Goal: Go to known website: Access a specific website the user already knows

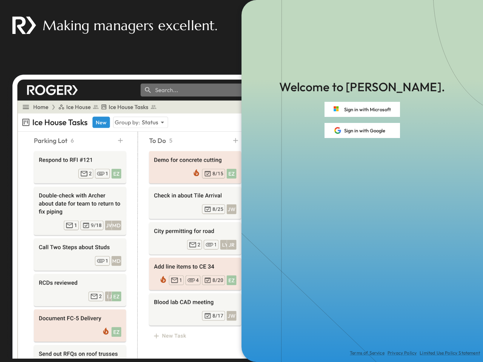
click at [241, 181] on div "Terms of Service Privacy Policy Limited Use Policy Statement" at bounding box center [361, 250] width 241 height 224
click at [362, 109] on button "Sign in with Microsoft" at bounding box center [361, 109] width 75 height 15
click at [362, 130] on button "Sign in with Google" at bounding box center [361, 130] width 75 height 15
